Goal: Information Seeking & Learning: Learn about a topic

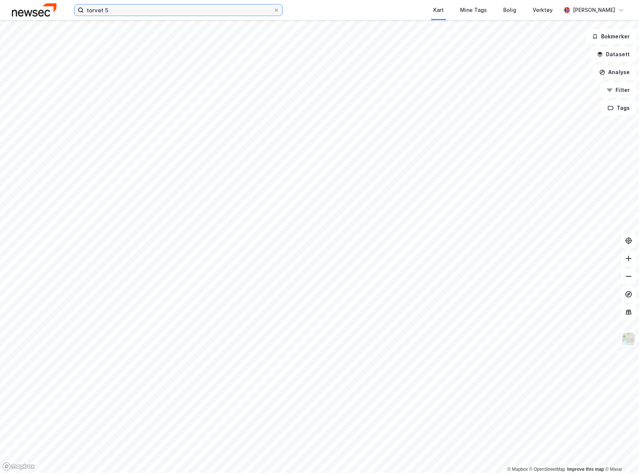
click at [133, 13] on input "torvet 5" at bounding box center [179, 9] width 190 height 11
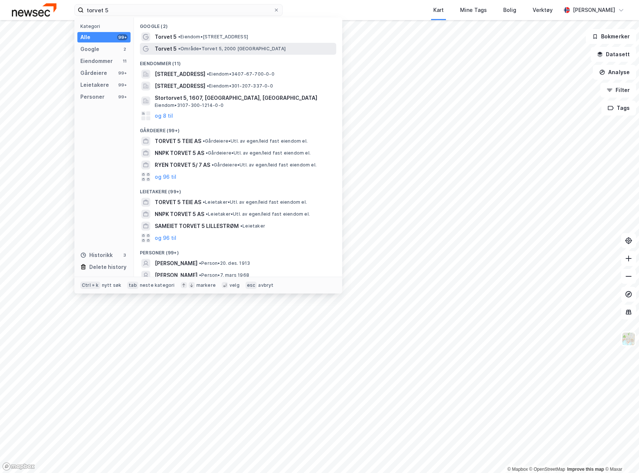
click at [189, 47] on span "• Område • Torvet 5, 2000 Lillestrøm" at bounding box center [232, 49] width 108 height 6
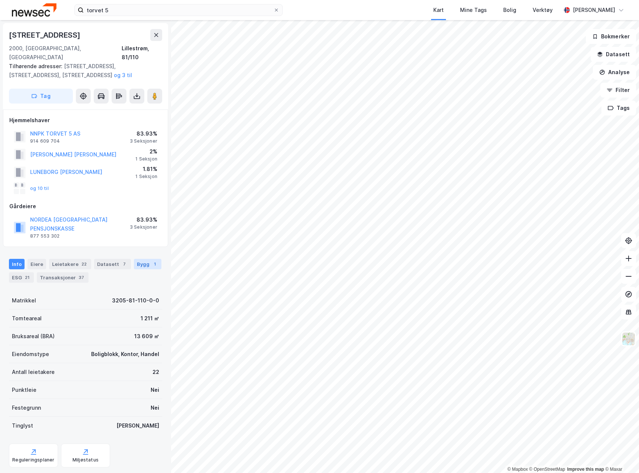
click at [137, 259] on div "Bygg 1" at bounding box center [148, 264] width 28 height 10
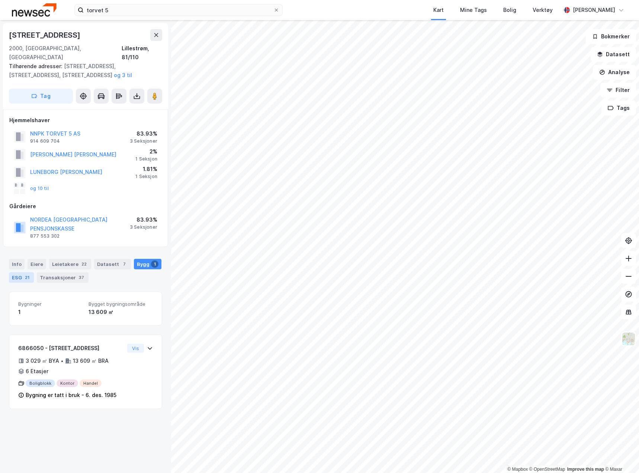
click at [27, 274] on div "21" at bounding box center [26, 277] width 7 height 7
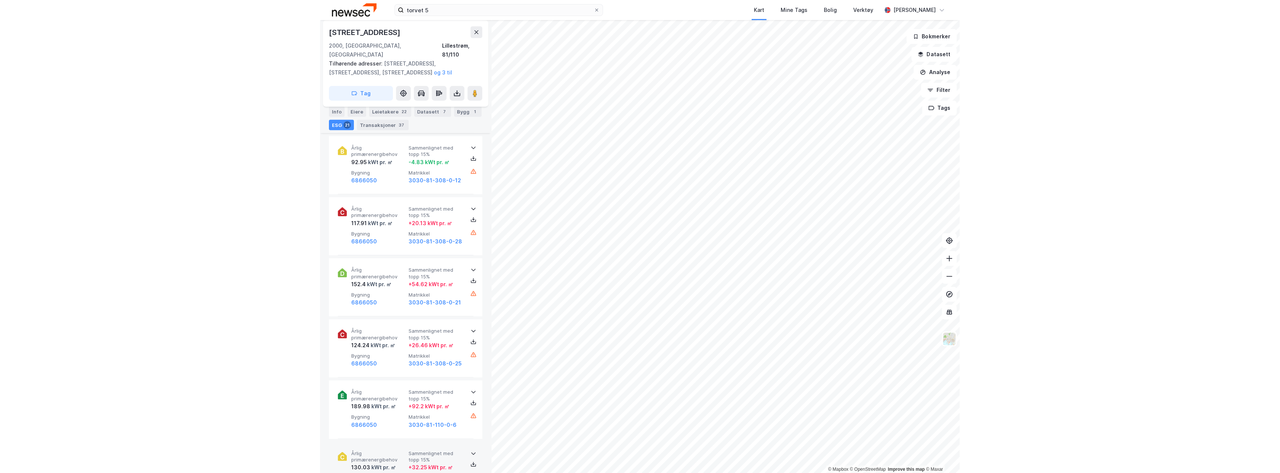
scroll to position [1368, 0]
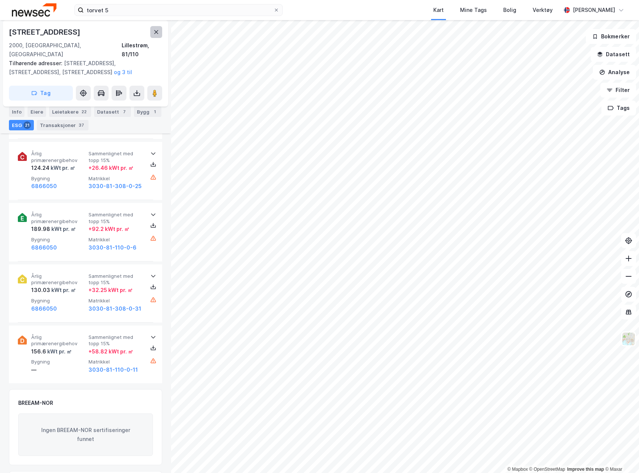
click at [151, 31] on button at bounding box center [156, 32] width 12 height 12
